Goal: Information Seeking & Learning: Learn about a topic

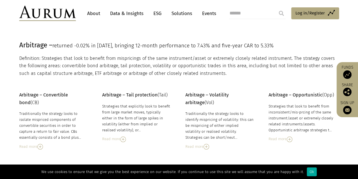
scroll to position [57, 0]
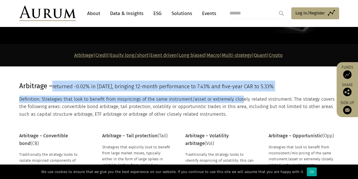
drag, startPoint x: 74, startPoint y: 86, endPoint x: 240, endPoint y: 92, distance: 166.2
click at [240, 92] on div "Arbitrage – returned -0.02% in [DATE], bringing 12-month performance to 7.43% a…" at bounding box center [178, 99] width 318 height 38
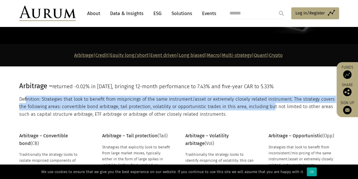
drag, startPoint x: 25, startPoint y: 98, endPoint x: 261, endPoint y: 109, distance: 235.7
click at [261, 109] on p "Definition: Strategies that look to benefit from mispricings of the same instru…" at bounding box center [178, 106] width 318 height 22
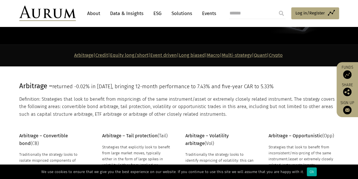
click at [112, 103] on p "Definition: Strategies that look to benefit from mispricings of the same instru…" at bounding box center [178, 106] width 318 height 22
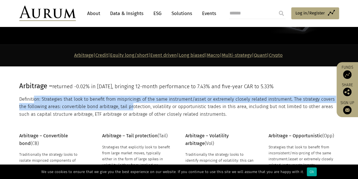
drag, startPoint x: 34, startPoint y: 101, endPoint x: 124, endPoint y: 107, distance: 90.2
click at [124, 107] on p "Definition: Strategies that look to benefit from mispricings of the same instru…" at bounding box center [178, 106] width 318 height 22
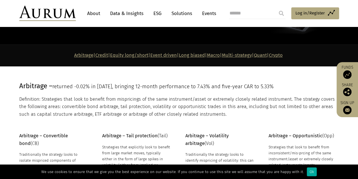
click at [117, 112] on p "Definition: Strategies that look to benefit from mispricings of the same instru…" at bounding box center [178, 106] width 318 height 22
click at [119, 111] on p "Definition: Strategies that look to benefit from mispricings of the same instru…" at bounding box center [178, 106] width 318 height 22
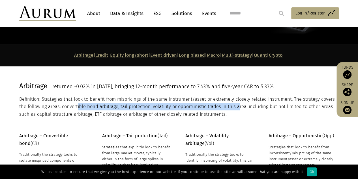
drag, startPoint x: 68, startPoint y: 104, endPoint x: 227, endPoint y: 109, distance: 159.4
click at [227, 109] on p "Definition: Strategies that look to benefit from mispricings of the same instru…" at bounding box center [178, 106] width 318 height 22
